Goal: Information Seeking & Learning: Learn about a topic

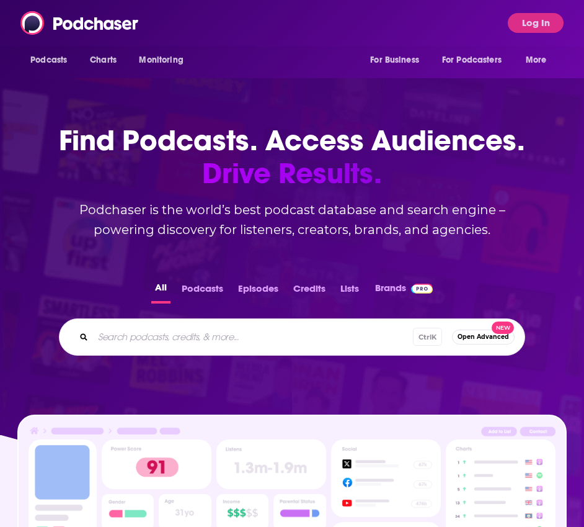
click at [233, 339] on input "Search podcasts, credits, & more..." at bounding box center [253, 337] width 320 height 20
paste input "• Food with [PERSON_NAME]"
drag, startPoint x: 120, startPoint y: 334, endPoint x: 79, endPoint y: 336, distance: 41.0
click at [79, 336] on div "• Food with [PERSON_NAME] Open Advanced New" at bounding box center [292, 336] width 467 height 37
type input "Food with [PERSON_NAME]"
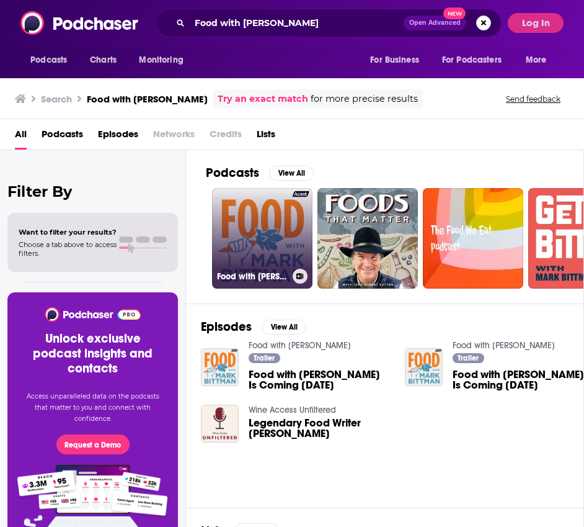
click at [277, 232] on link "Food with [PERSON_NAME]" at bounding box center [262, 238] width 100 height 100
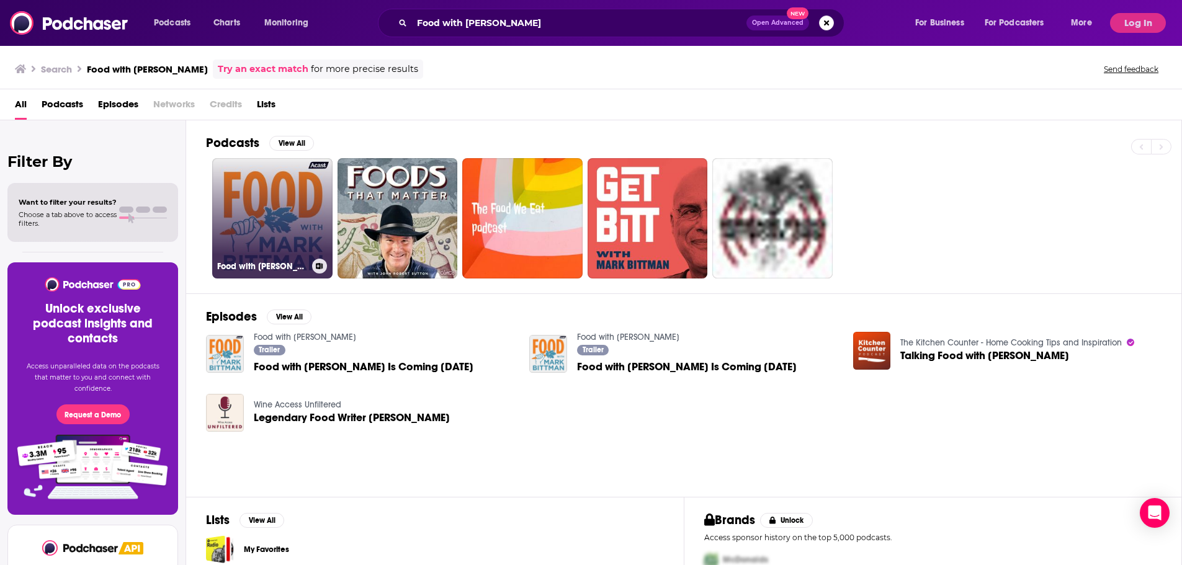
click at [291, 244] on link "Food with [PERSON_NAME]" at bounding box center [272, 218] width 120 height 120
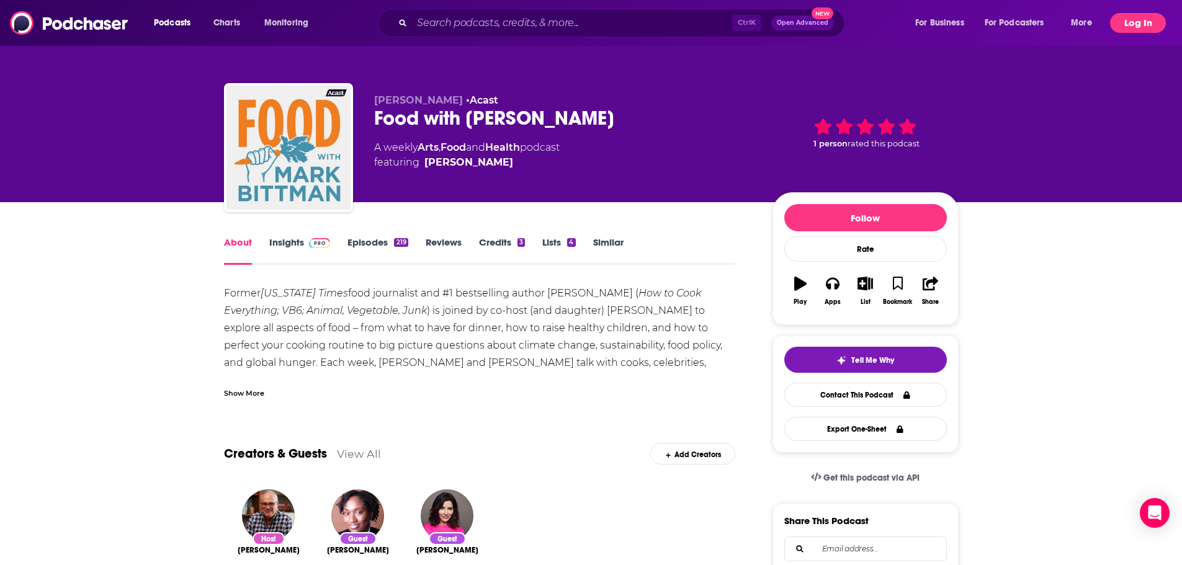
click at [584, 22] on button "Log In" at bounding box center [1138, 23] width 56 height 20
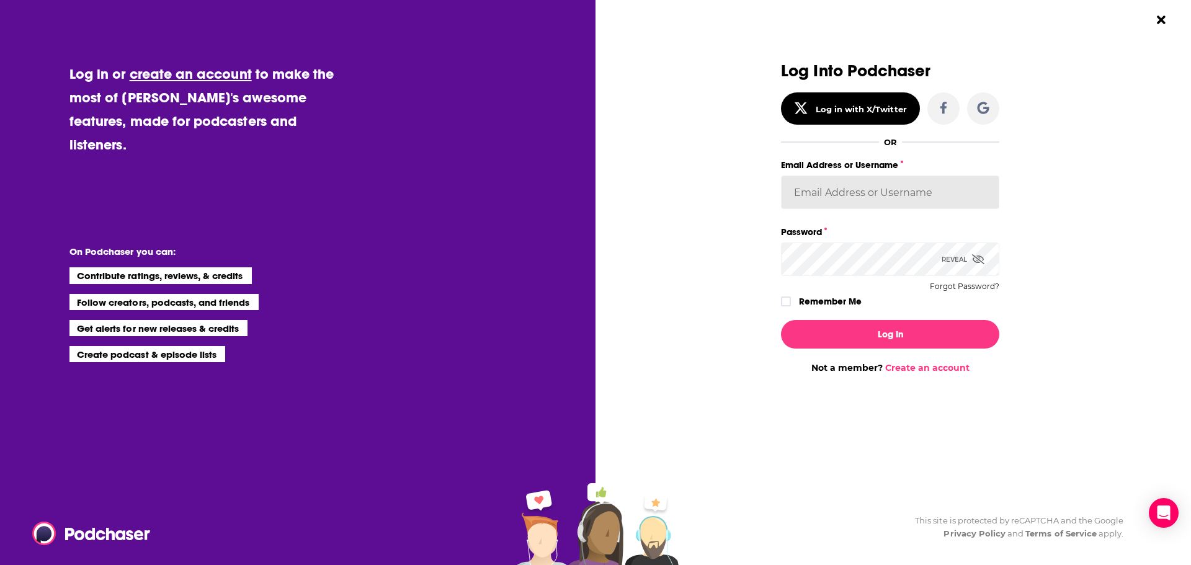
type input "[PERSON_NAME][EMAIL_ADDRESS][DOMAIN_NAME]"
click at [584, 328] on button "Log In" at bounding box center [890, 334] width 218 height 29
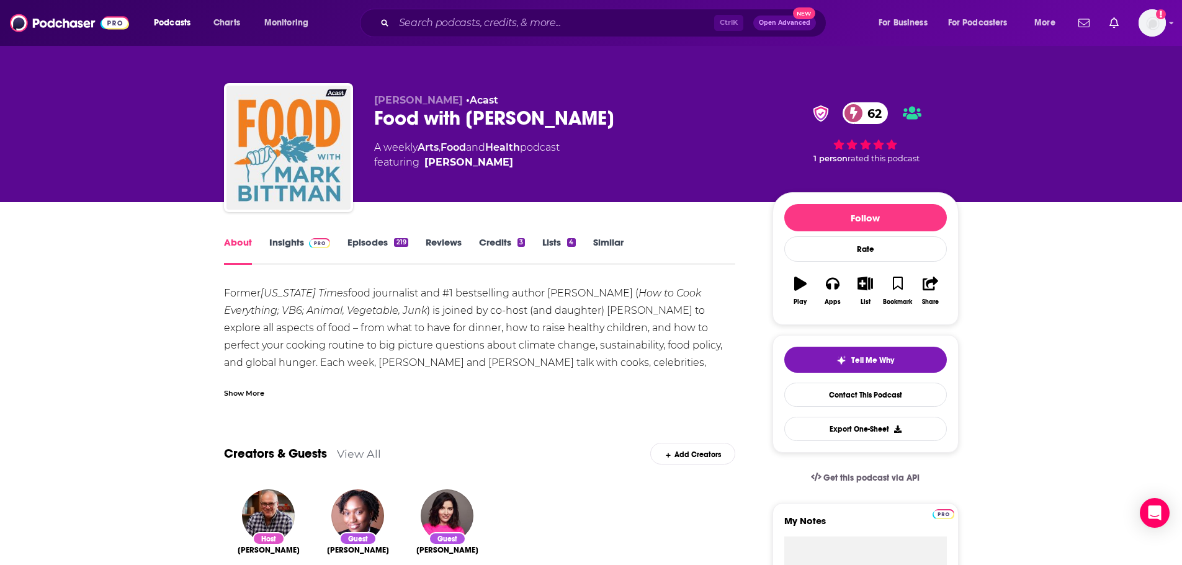
click at [571, 354] on div "Former [US_STATE] Times food journalist and #1 bestselling author [PERSON_NAME]…" at bounding box center [480, 398] width 512 height 226
click at [528, 18] on input "Search podcasts, credits, & more..." at bounding box center [554, 23] width 320 height 20
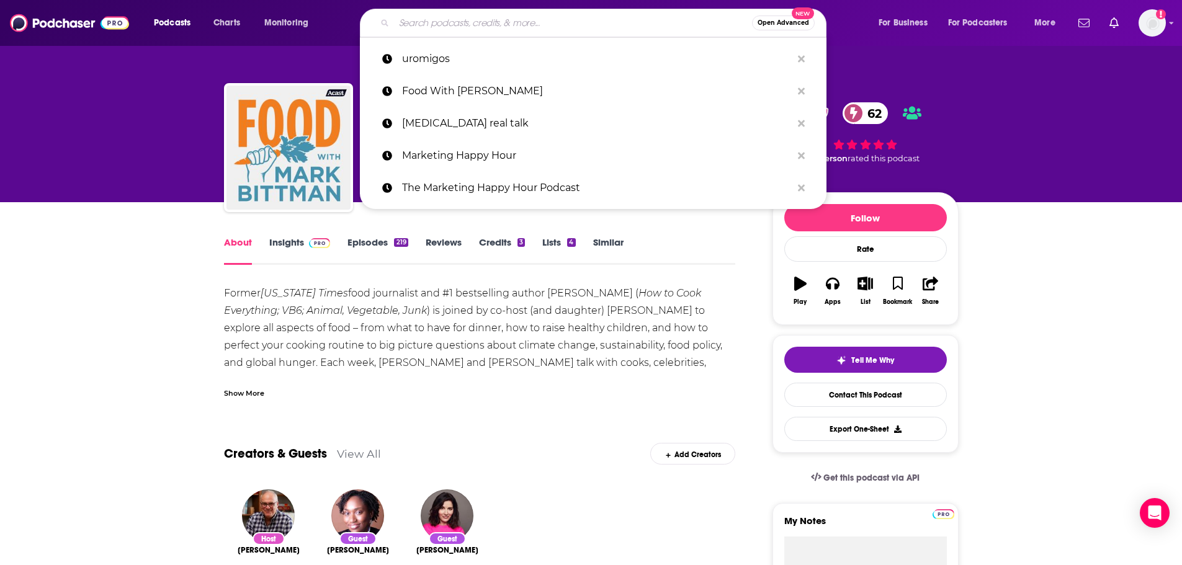
type input "p"
click at [534, 79] on p "Food With [PERSON_NAME]" at bounding box center [597, 91] width 390 height 32
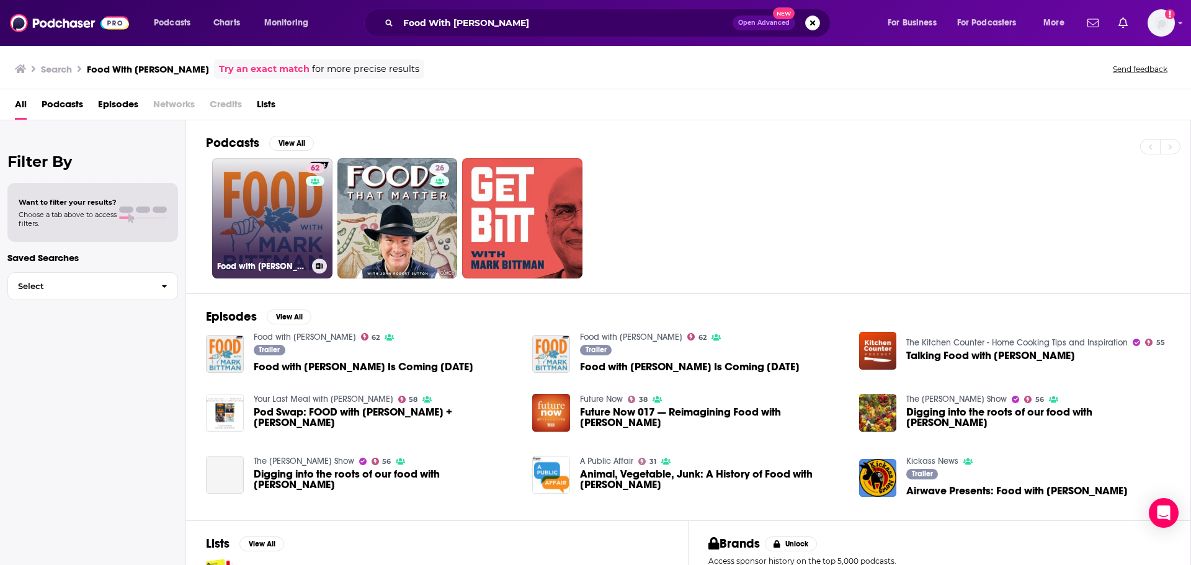
click at [276, 222] on link "62 Food with [PERSON_NAME]" at bounding box center [272, 218] width 120 height 120
